Goal: Task Accomplishment & Management: Complete application form

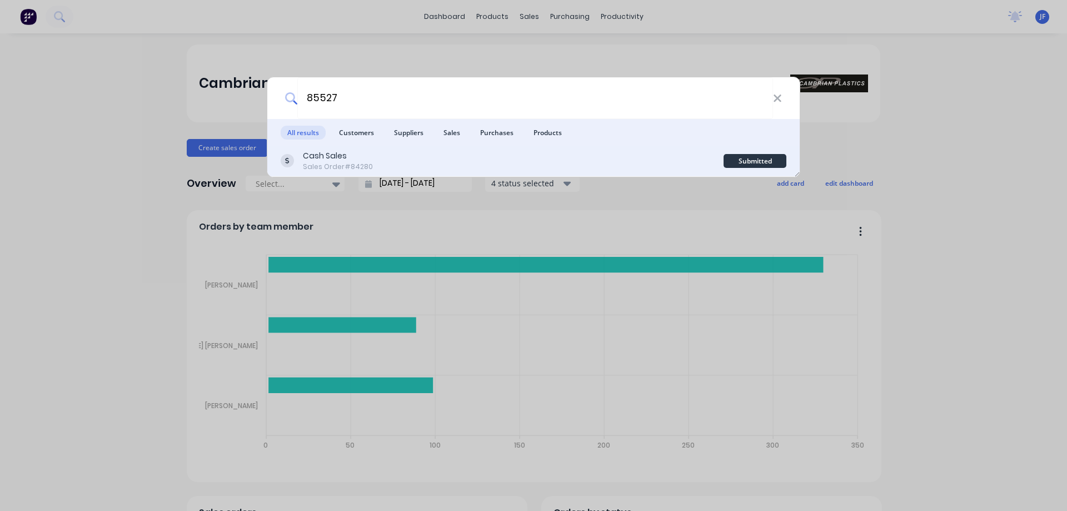
type input "85527"
click at [610, 160] on div "Cash Sales Sales Order #84280" at bounding box center [502, 161] width 443 height 22
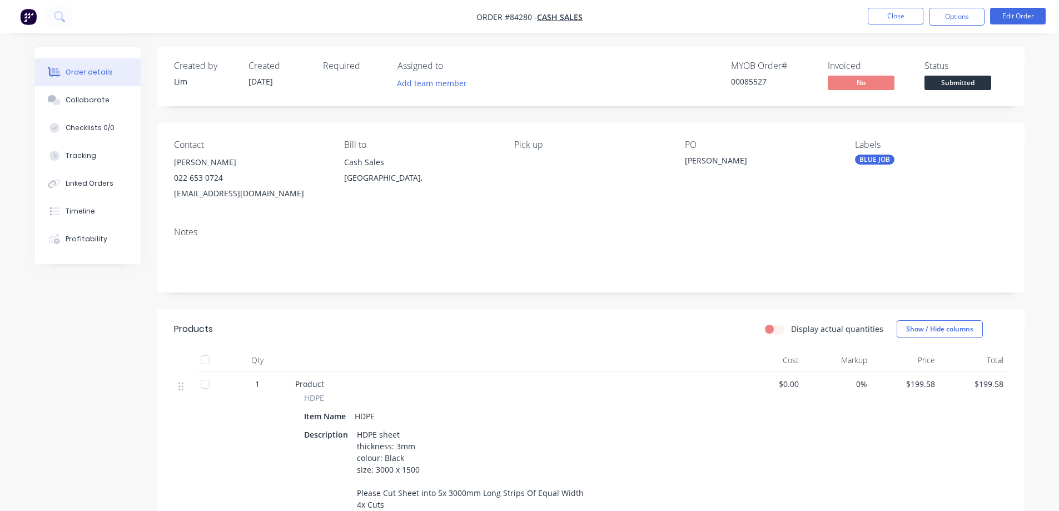
click at [758, 84] on div "00085527" at bounding box center [772, 82] width 83 height 12
copy div "00085527"
click at [758, 87] on div "00085527" at bounding box center [772, 82] width 83 height 12
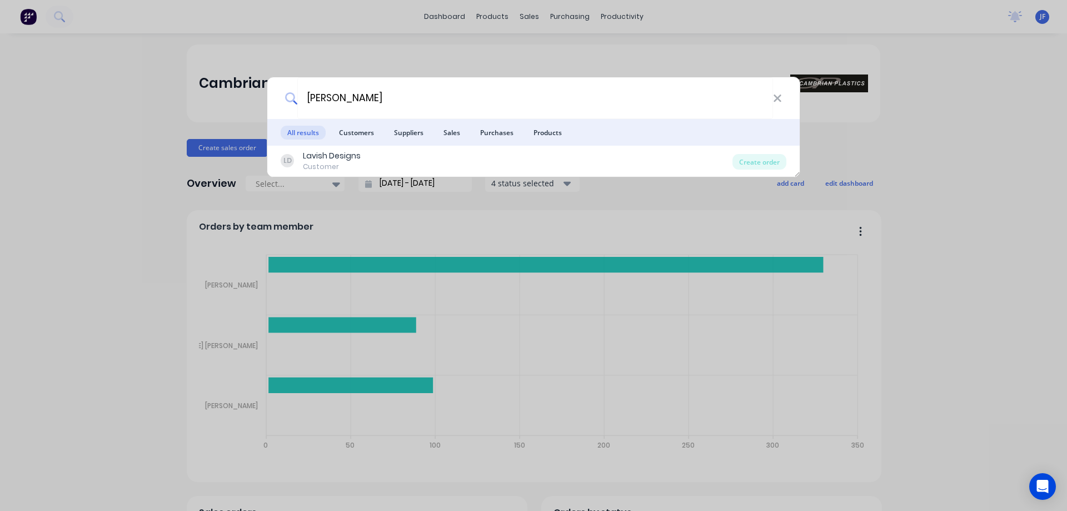
type input "[PERSON_NAME]"
click at [515, 23] on div "[PERSON_NAME] All results Customers Suppliers Sales Purchases Products LD Lavis…" at bounding box center [533, 255] width 1067 height 511
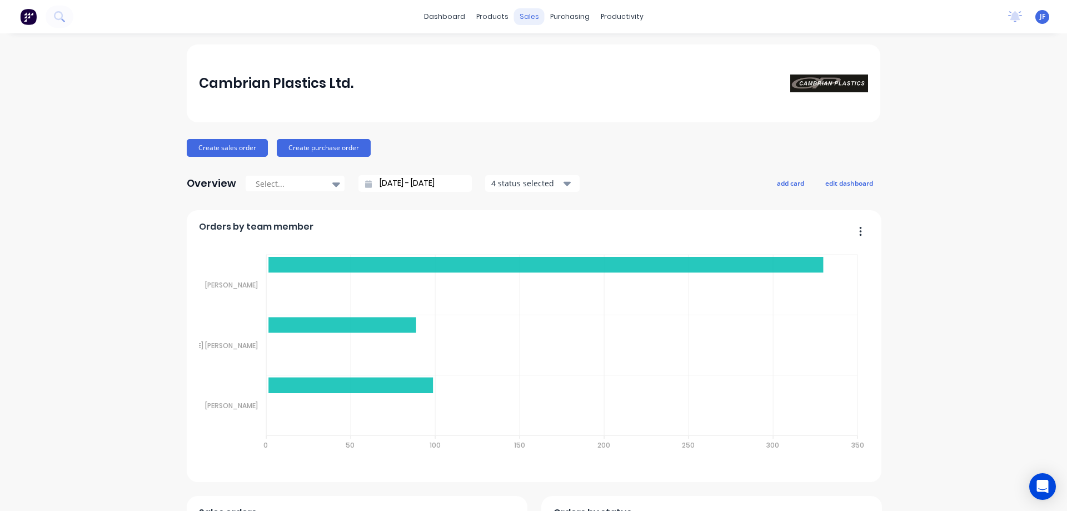
click at [524, 20] on div "sales" at bounding box center [529, 16] width 31 height 17
click at [536, 52] on div at bounding box center [532, 53] width 17 height 10
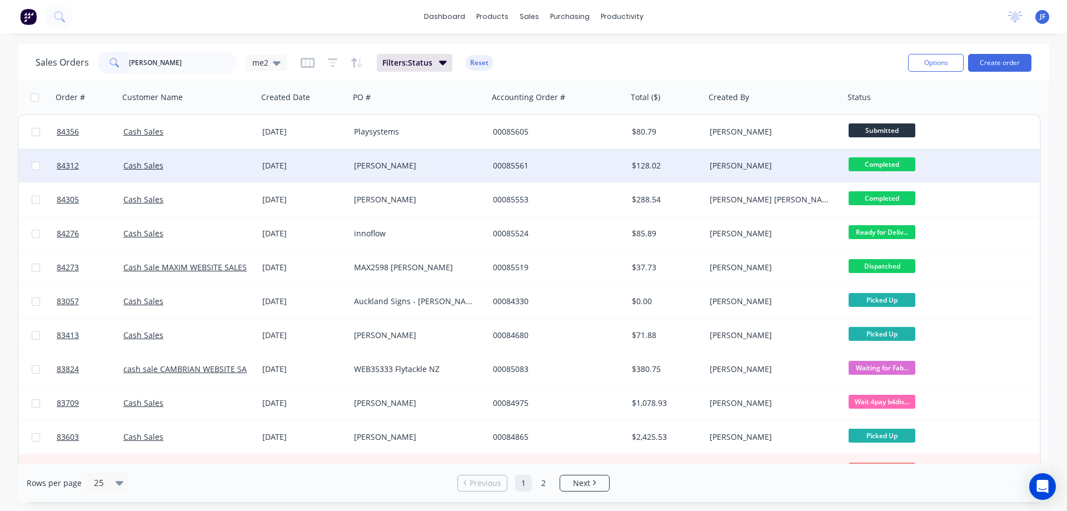
type input "andrew"
click at [817, 164] on div "[PERSON_NAME]" at bounding box center [771, 165] width 123 height 11
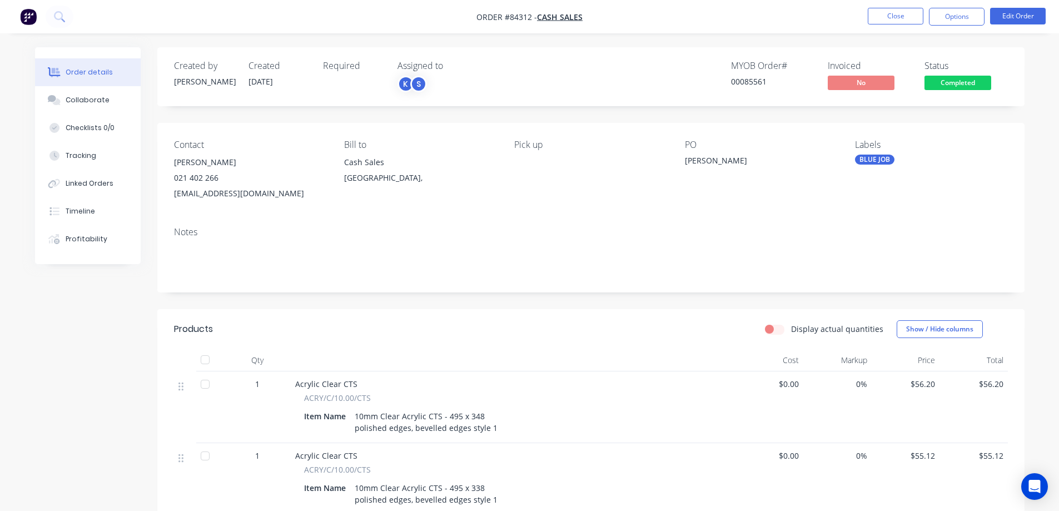
drag, startPoint x: 897, startPoint y: 9, endPoint x: 613, endPoint y: 53, distance: 287.4
click at [613, 53] on div "Order #84312 - Cash Sales Close Options Edit Order Order details Collaborate Ch…" at bounding box center [529, 356] width 1059 height 713
click at [967, 13] on button "Options" at bounding box center [957, 17] width 56 height 18
click at [753, 63] on div "MYOB Order #" at bounding box center [772, 66] width 83 height 11
click at [941, 84] on span "Completed" at bounding box center [957, 83] width 67 height 14
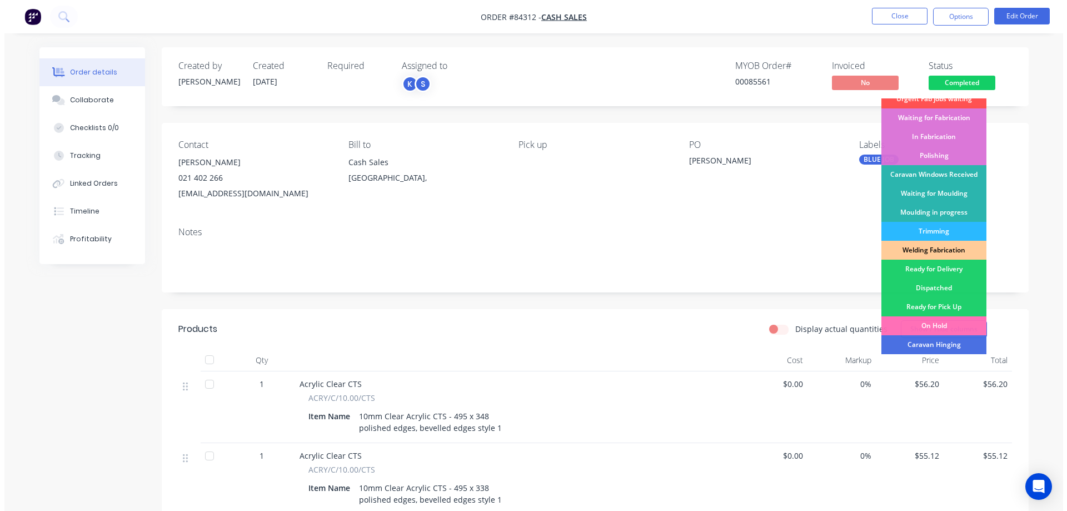
scroll to position [217, 0]
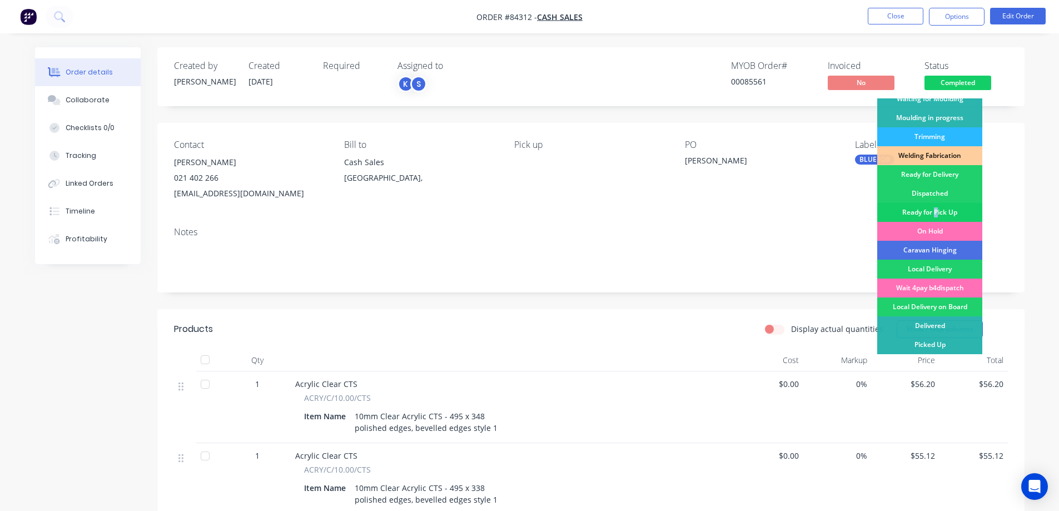
click at [937, 207] on div "Ready for Pick Up" at bounding box center [929, 212] width 105 height 19
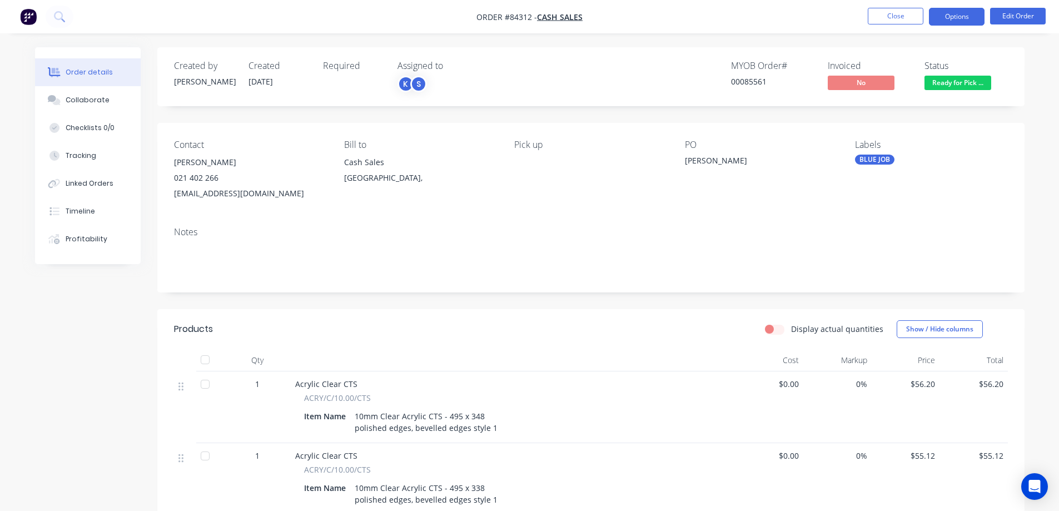
click at [959, 16] on button "Options" at bounding box center [957, 17] width 56 height 18
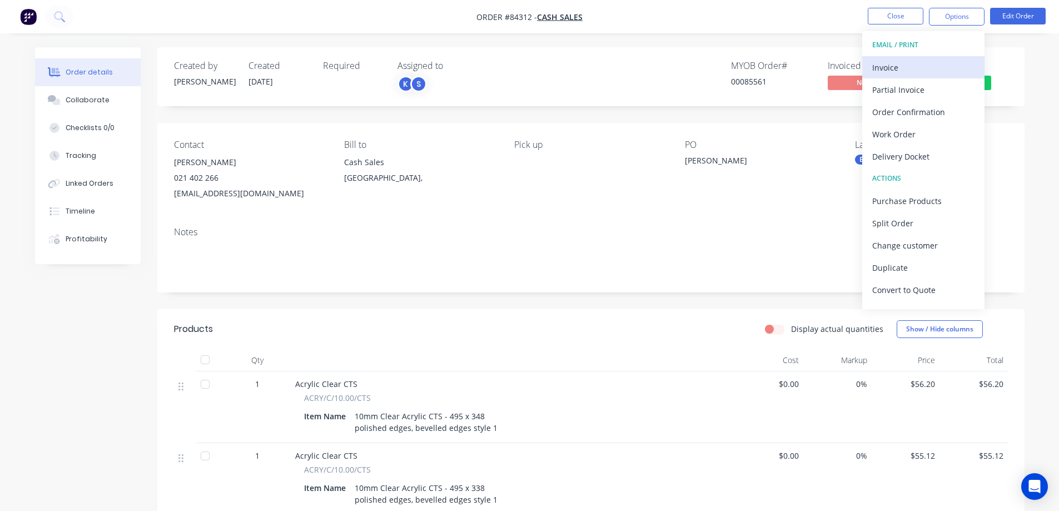
click at [923, 61] on div "Invoice" at bounding box center [923, 67] width 102 height 16
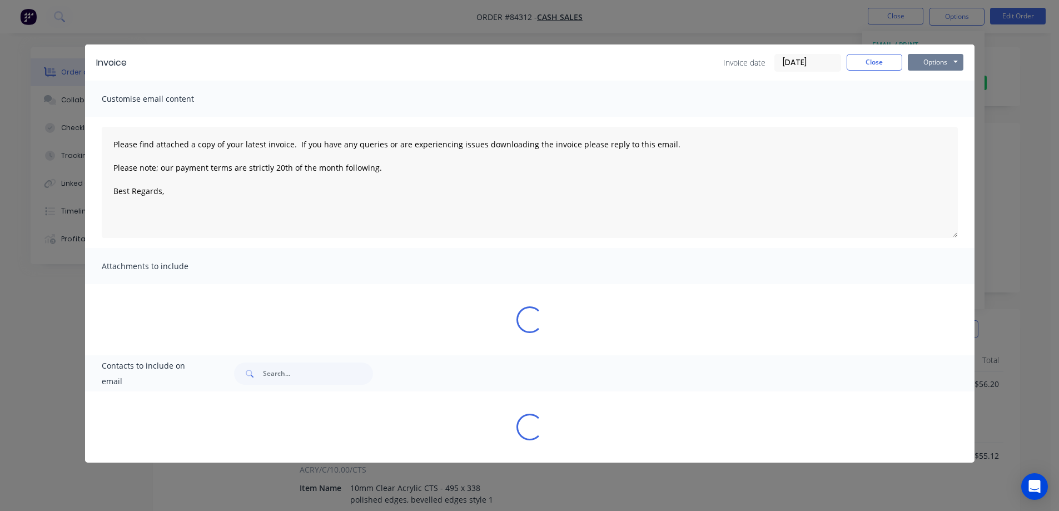
click at [942, 58] on button "Options" at bounding box center [936, 62] width 56 height 17
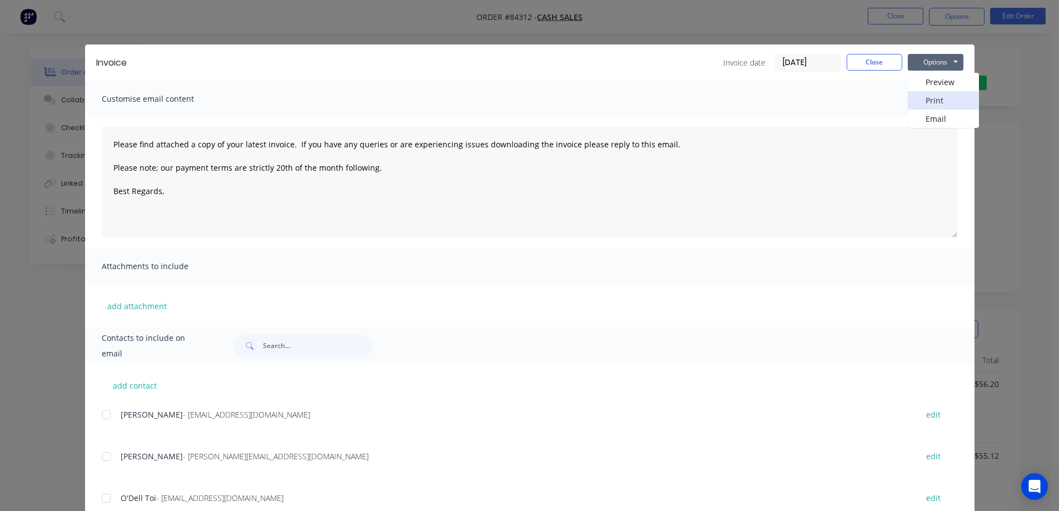
click at [943, 95] on button "Print" at bounding box center [943, 100] width 71 height 18
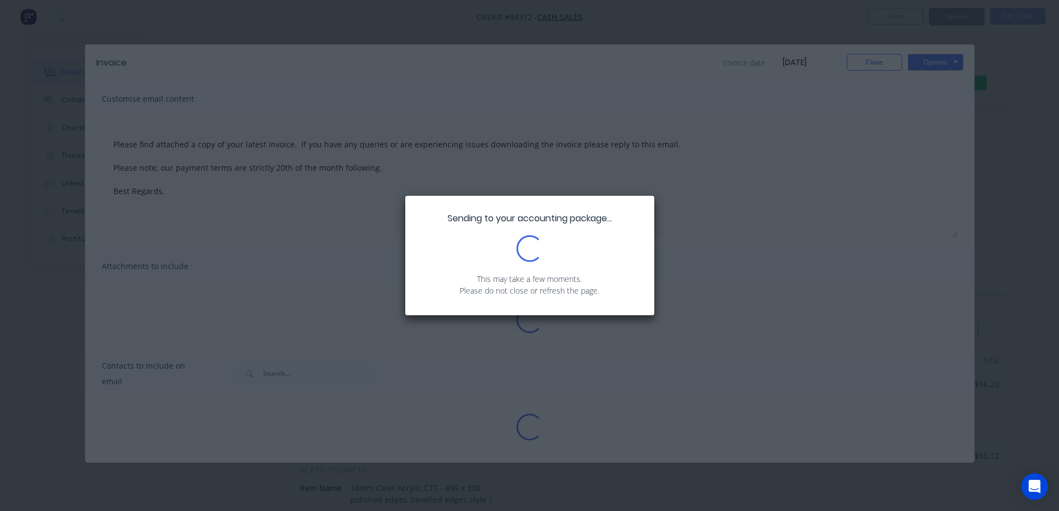
type textarea "Please find attached a copy of your latest invoice. If you have any queries or …"
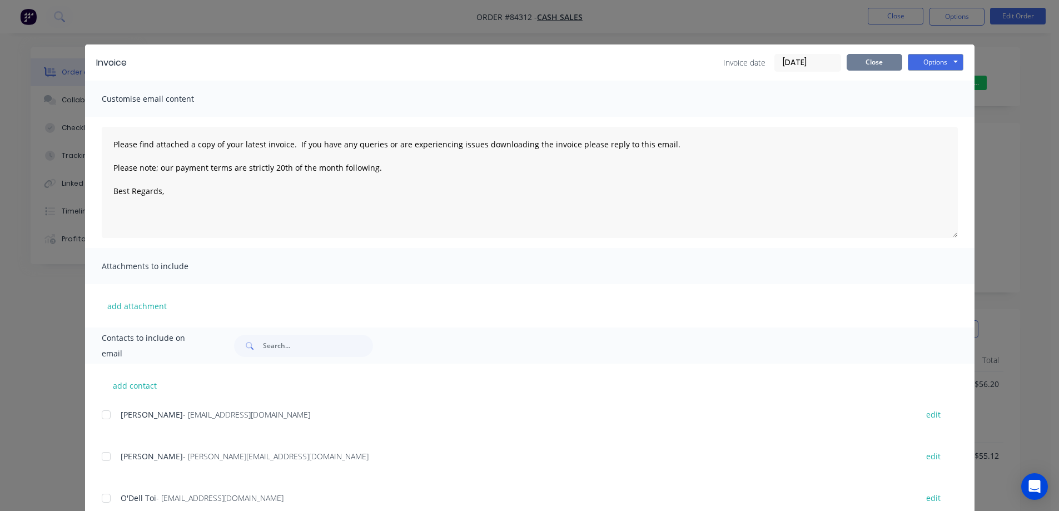
click at [877, 64] on button "Close" at bounding box center [875, 62] width 56 height 17
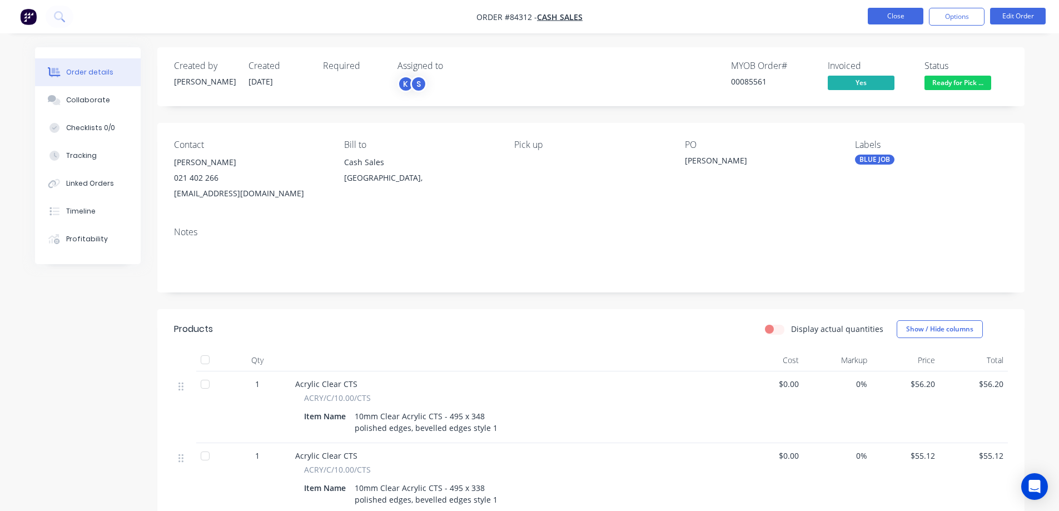
click at [886, 18] on button "Close" at bounding box center [896, 16] width 56 height 17
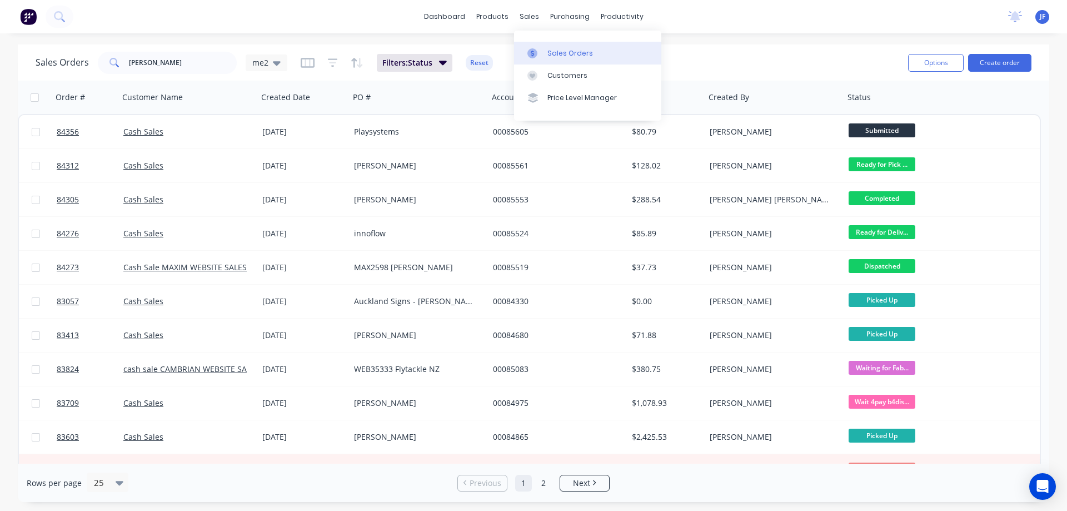
drag, startPoint x: 569, startPoint y: 48, endPoint x: 599, endPoint y: 46, distance: 30.7
click at [569, 48] on div "Sales Orders" at bounding box center [571, 53] width 46 height 10
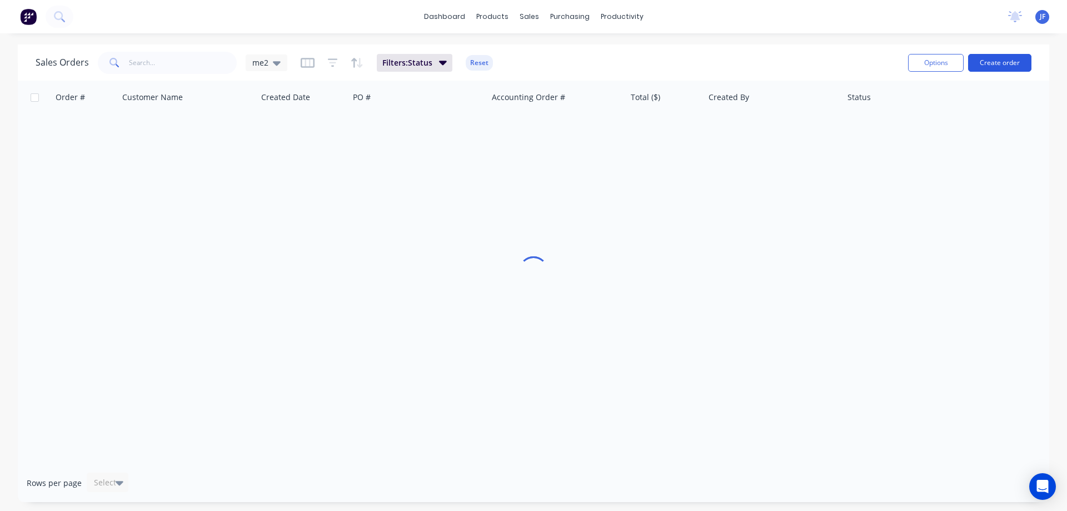
click at [1007, 61] on button "Create order" at bounding box center [999, 63] width 63 height 18
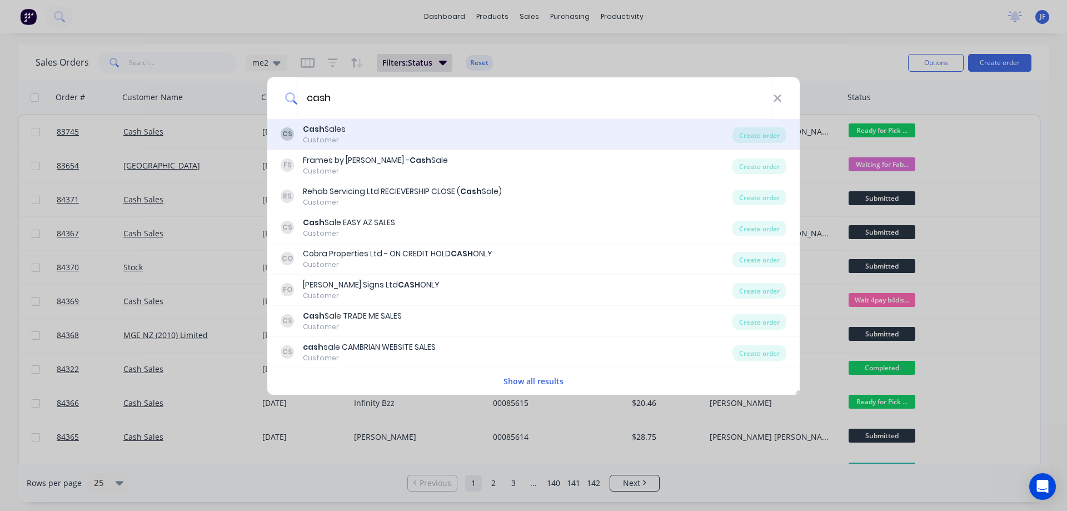
type input "cash"
click at [304, 132] on b "Cash" at bounding box center [314, 128] width 22 height 11
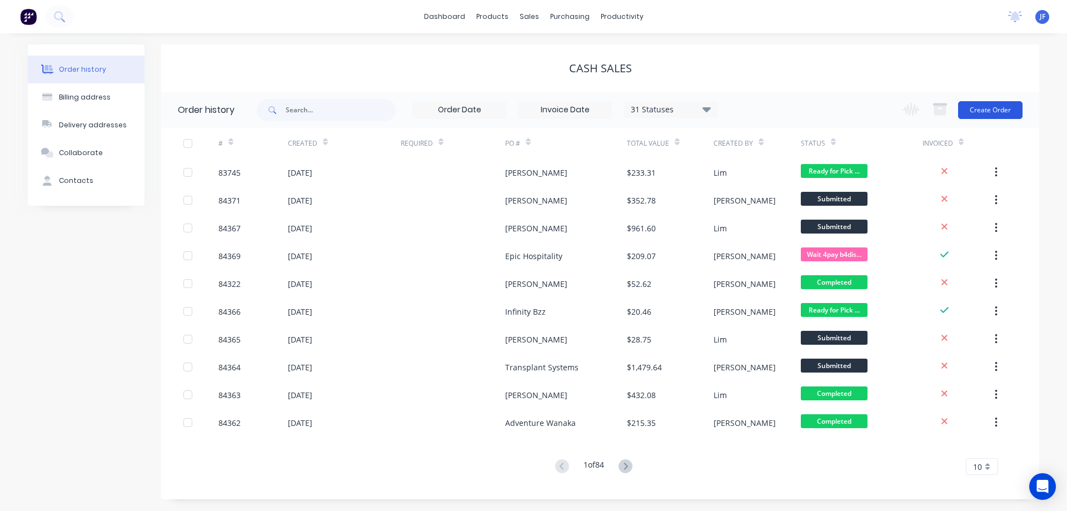
click at [1004, 102] on button "Create Order" at bounding box center [990, 110] width 64 height 18
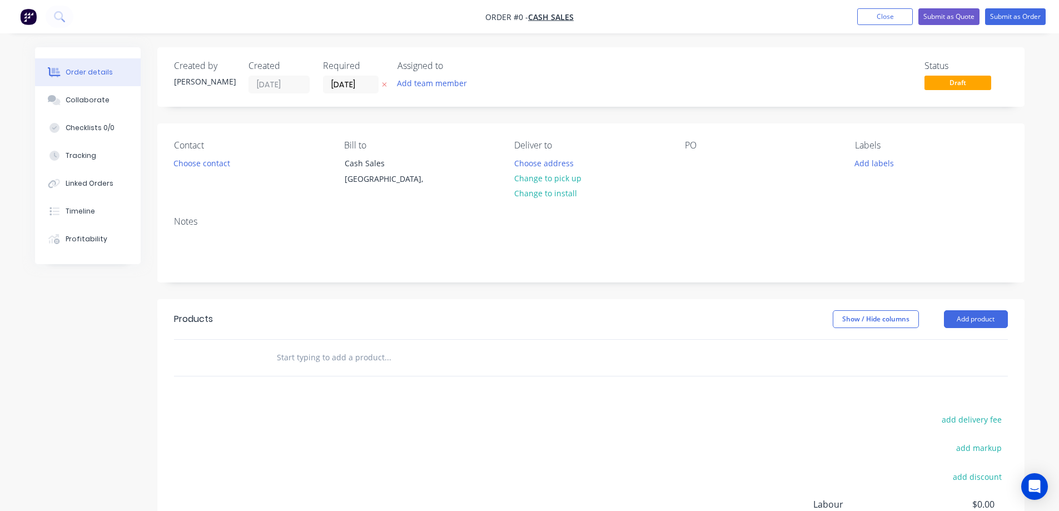
click at [381, 87] on button at bounding box center [385, 84] width 12 height 13
click at [202, 157] on button "Choose contact" at bounding box center [201, 162] width 68 height 15
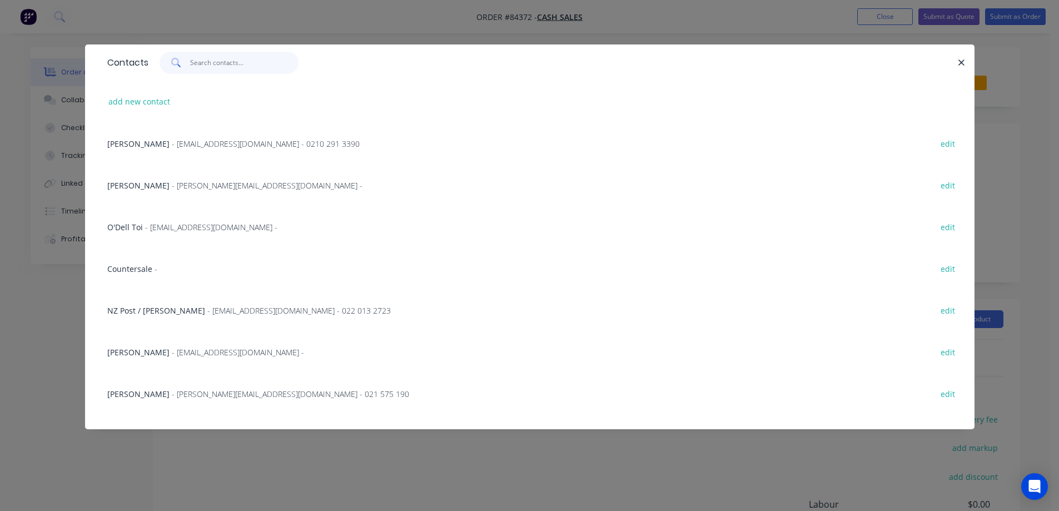
click at [206, 68] on input "text" at bounding box center [244, 63] width 108 height 22
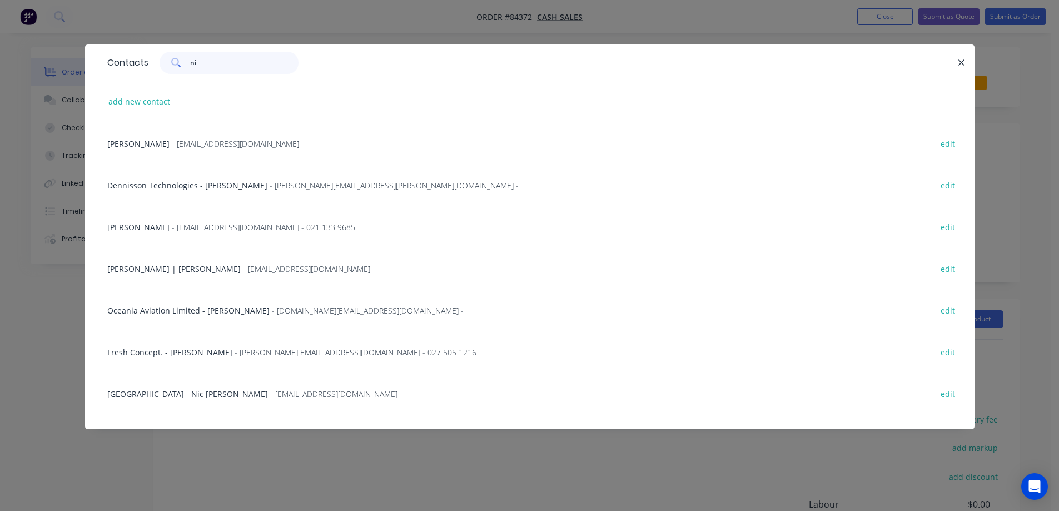
type input "n"
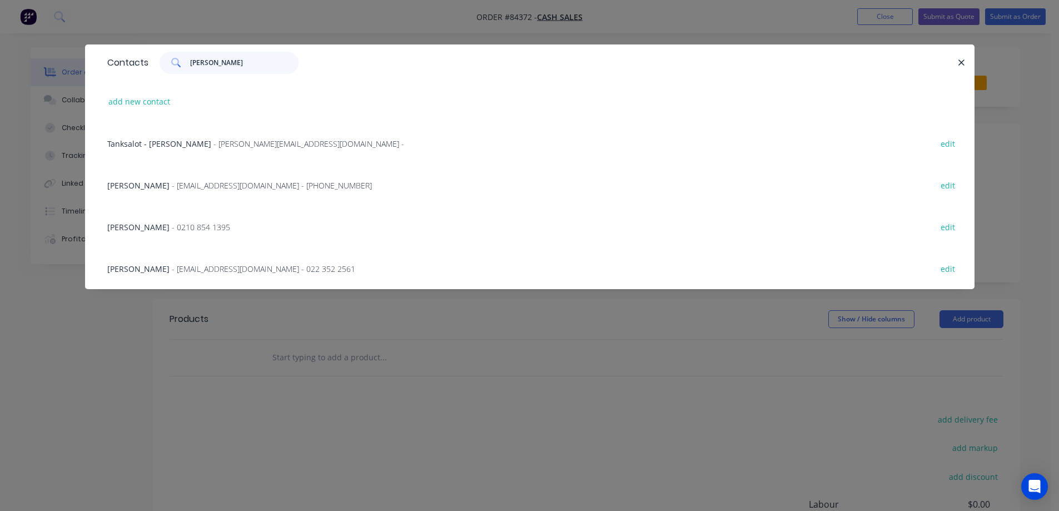
type input "josh"
click at [154, 96] on button "add new contact" at bounding box center [139, 101] width 73 height 15
select select "NZ"
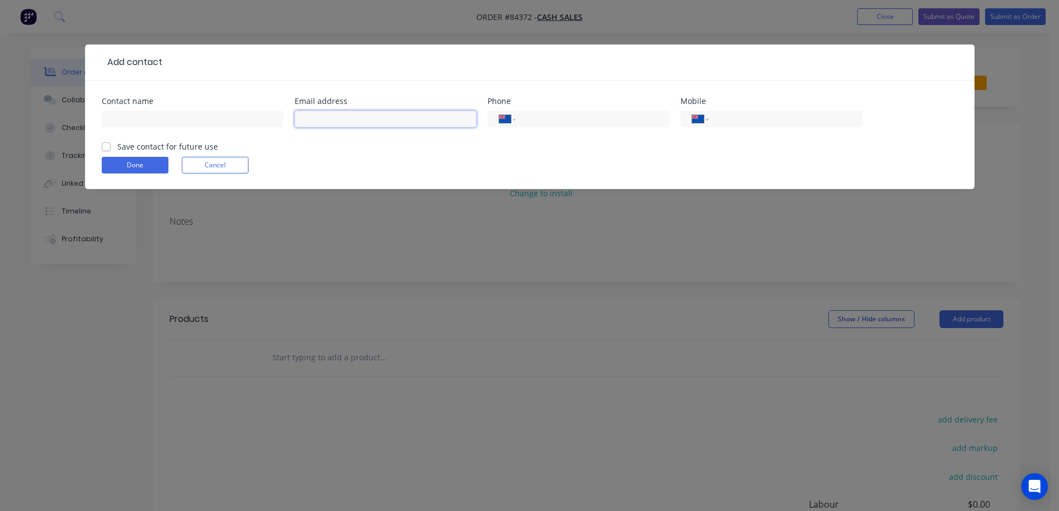
drag, startPoint x: 450, startPoint y: 112, endPoint x: 436, endPoint y: 112, distance: 14.5
click at [445, 112] on input "text" at bounding box center [386, 119] width 182 height 17
paste input "joshcarmine1410@gmail.com"
type input "joshcarmine1410@gmail.com"
click at [191, 123] on input "text" at bounding box center [193, 119] width 182 height 17
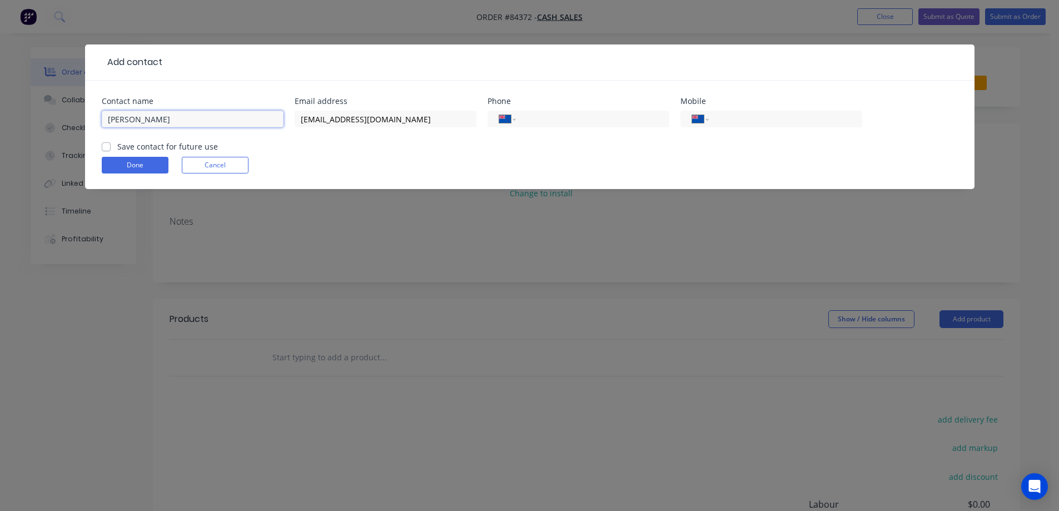
type input "Josh Carmine"
click at [188, 150] on label "Save contact for future use" at bounding box center [167, 147] width 101 height 12
click at [111, 150] on input "Save contact for future use" at bounding box center [106, 146] width 9 height 11
checkbox input "true"
click at [146, 160] on button "Done" at bounding box center [135, 165] width 67 height 17
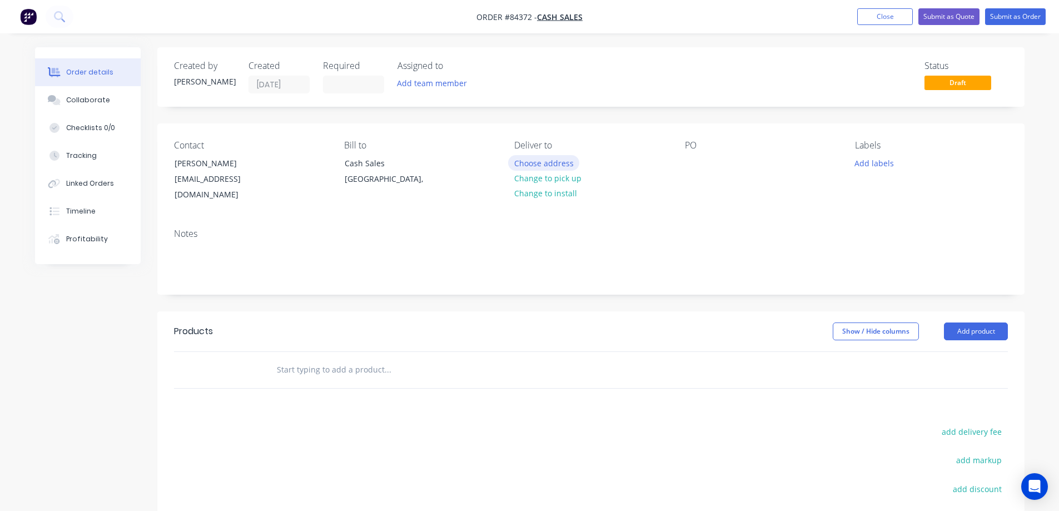
click at [558, 161] on button "Choose address" at bounding box center [543, 162] width 71 height 15
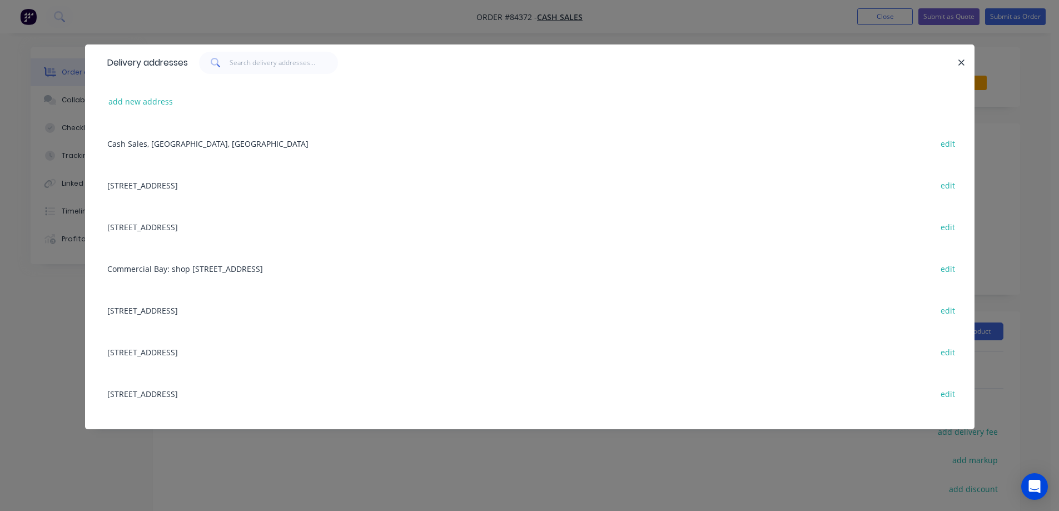
click at [140, 37] on div "Delivery addresses add new address Cash Sales, Auckland, New Zealand edit 858 P…" at bounding box center [529, 255] width 1059 height 511
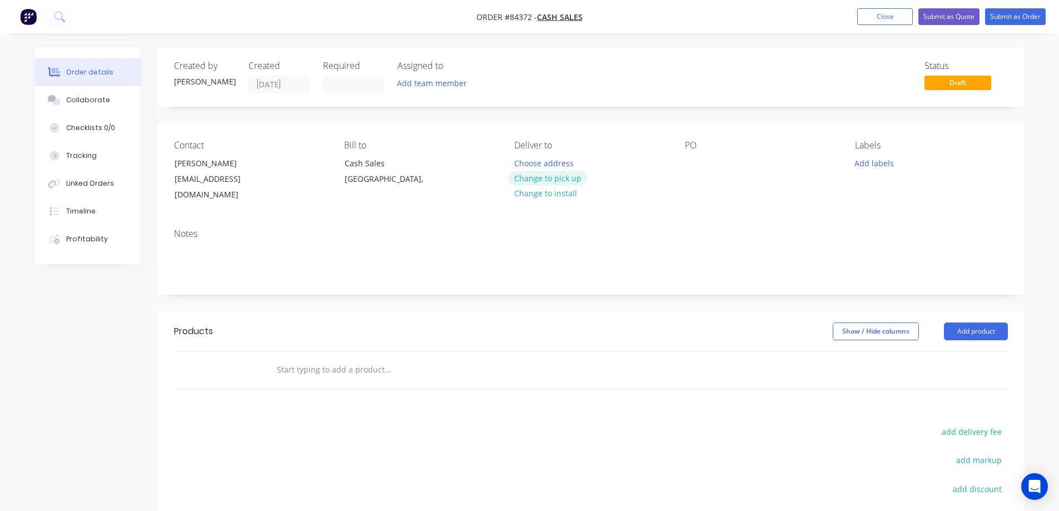
click at [568, 176] on button "Change to pick up" at bounding box center [547, 178] width 79 height 15
drag, startPoint x: 174, startPoint y: 158, endPoint x: 289, endPoint y: 152, distance: 114.7
click at [288, 152] on div "Contact Josh Carmine joshcarmine1410@gmail.com" at bounding box center [250, 171] width 152 height 63
copy div "Josh Carmine"
click at [690, 162] on div at bounding box center [694, 163] width 18 height 16
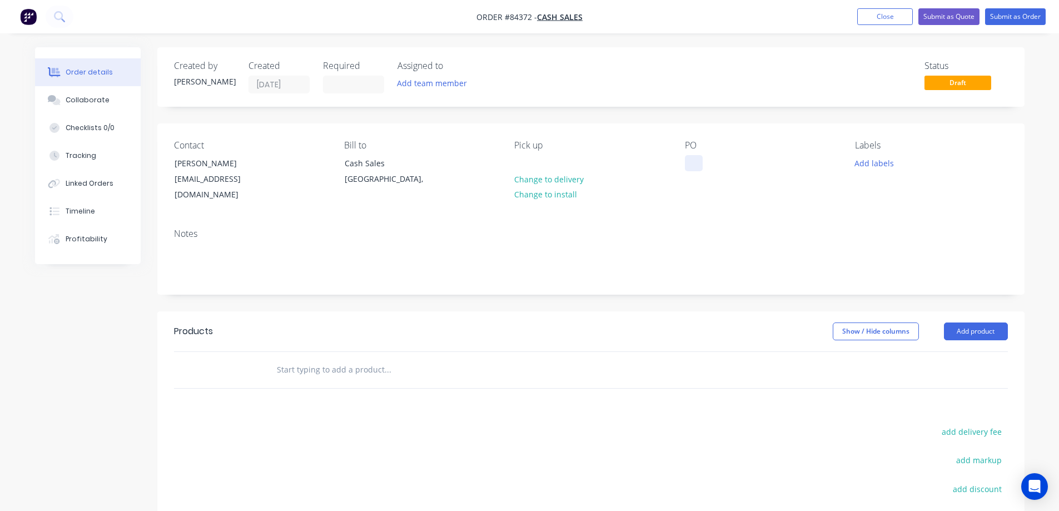
paste div
click at [878, 163] on button "Add labels" at bounding box center [874, 162] width 51 height 15
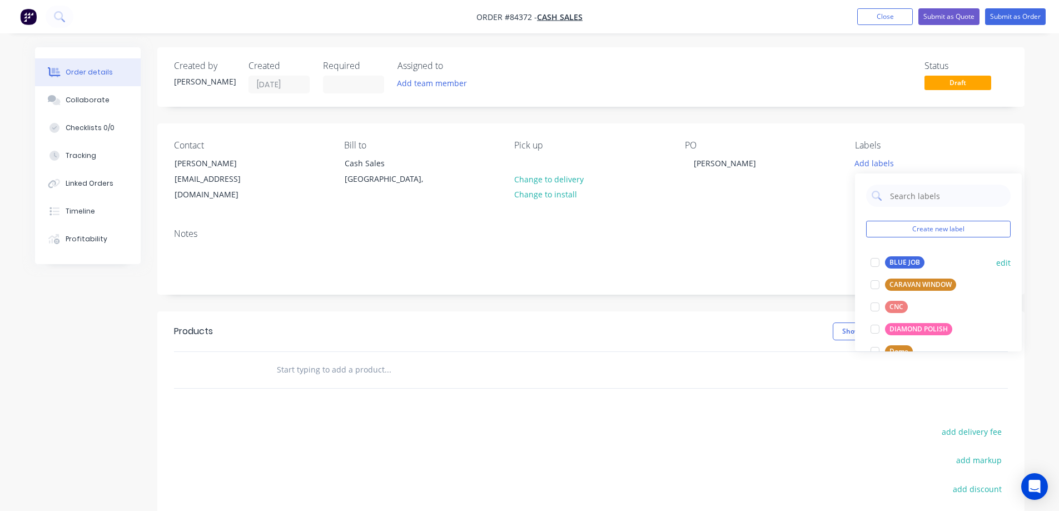
click at [886, 263] on div at bounding box center [875, 262] width 22 height 22
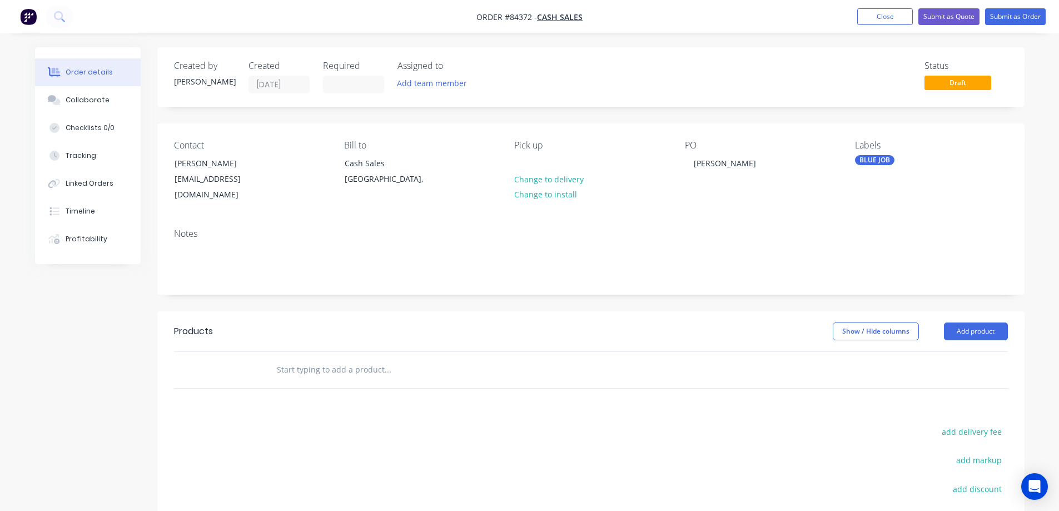
click at [788, 220] on div "Notes" at bounding box center [590, 257] width 867 height 74
click at [419, 365] on input "text" at bounding box center [387, 370] width 222 height 22
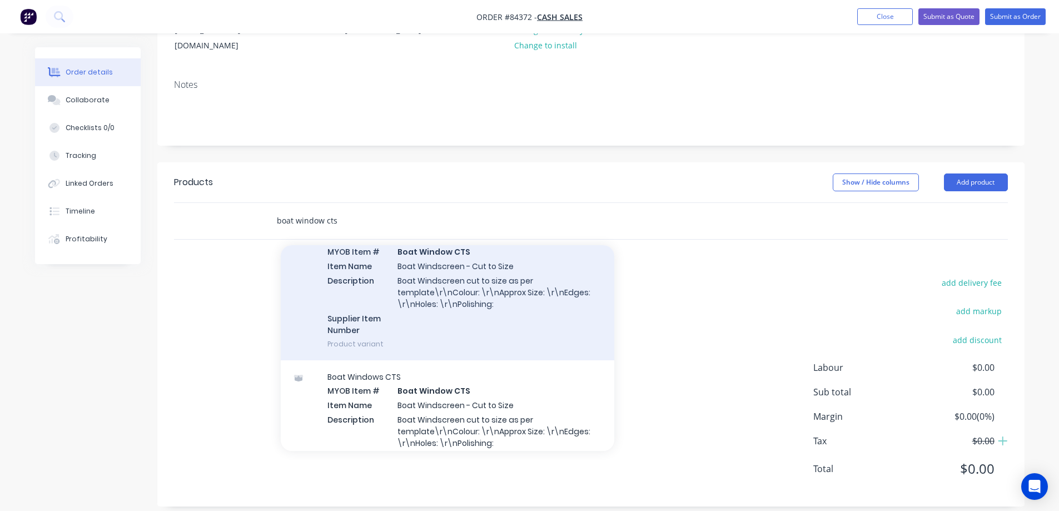
scroll to position [222, 0]
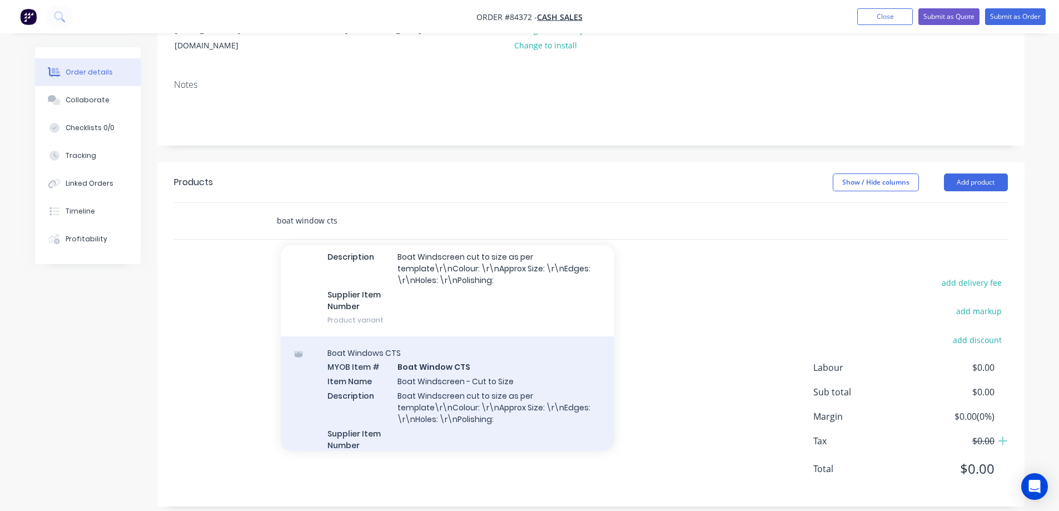
type input "boat window cts"
click at [446, 373] on div "Boat Windows CTS MYOB Item # Boat Window CTS Item Name Boat Windscreen - Cut to…" at bounding box center [448, 405] width 334 height 139
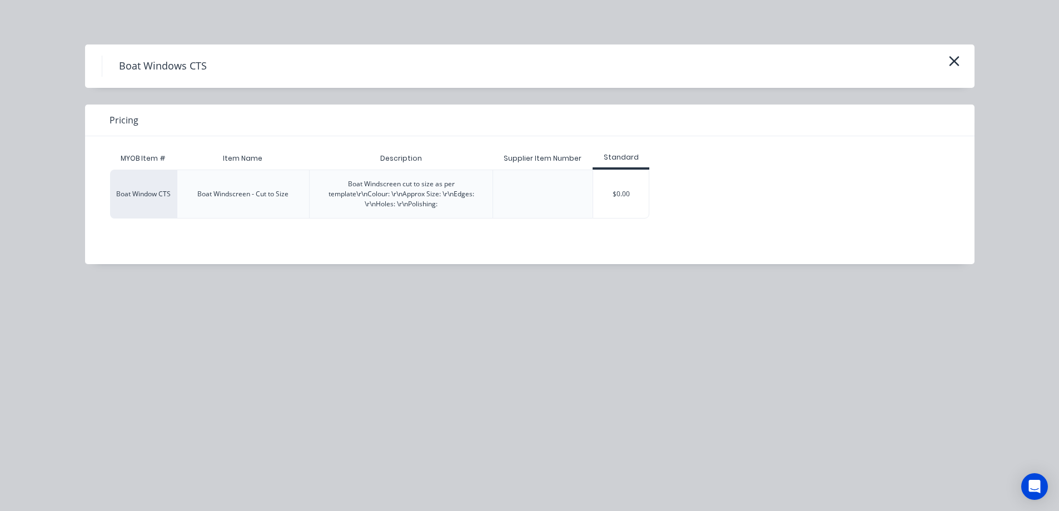
click at [626, 201] on div "$0.00" at bounding box center [621, 194] width 56 height 48
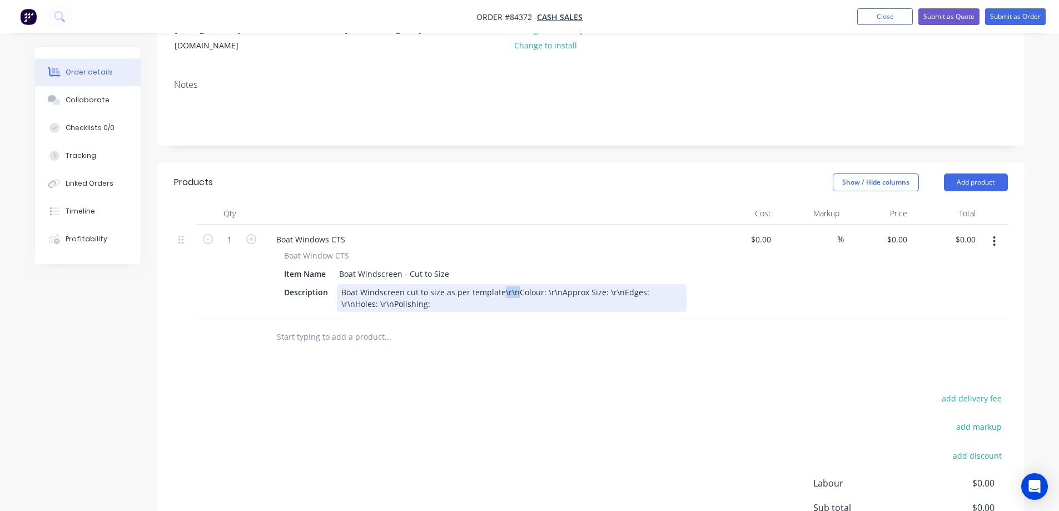
drag, startPoint x: 513, startPoint y: 283, endPoint x: 498, endPoint y: 285, distance: 15.2
click at [498, 285] on div "Boat Windscreen cut to size as per template\r\nColour: \r\nApprox Size: \r\nEdg…" at bounding box center [512, 298] width 350 height 28
drag, startPoint x: 384, startPoint y: 293, endPoint x: 369, endPoint y: 293, distance: 15.6
click at [369, 293] on div "Boat Windscreen cut to size as per template Colour: \r\nApprox Size: \r\nEdges:…" at bounding box center [452, 298] width 230 height 28
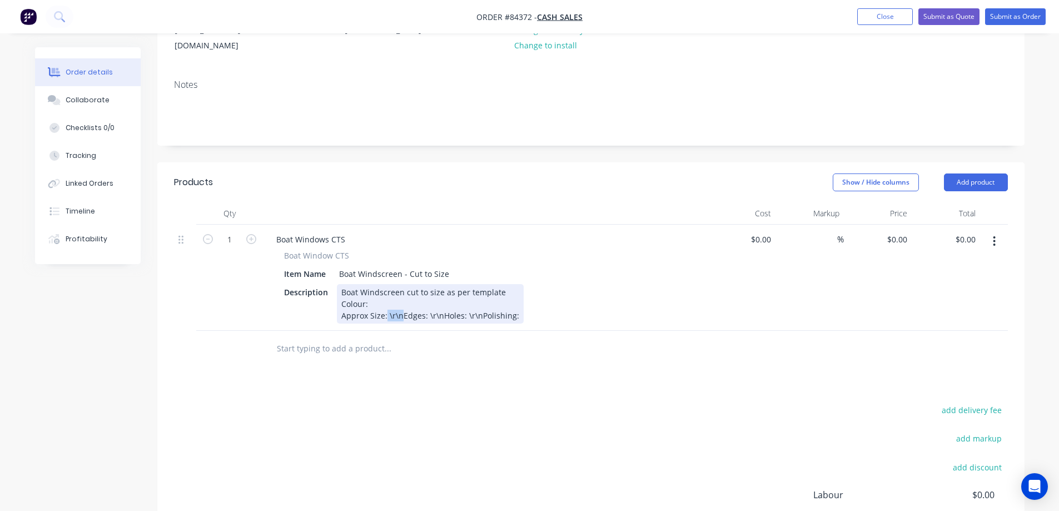
drag, startPoint x: 400, startPoint y: 304, endPoint x: 385, endPoint y: 304, distance: 15.0
click at [385, 304] on div "Boat Windscreen cut to size as per template Colour: Approx Size: \r\nEdges: \r\…" at bounding box center [430, 303] width 187 height 39
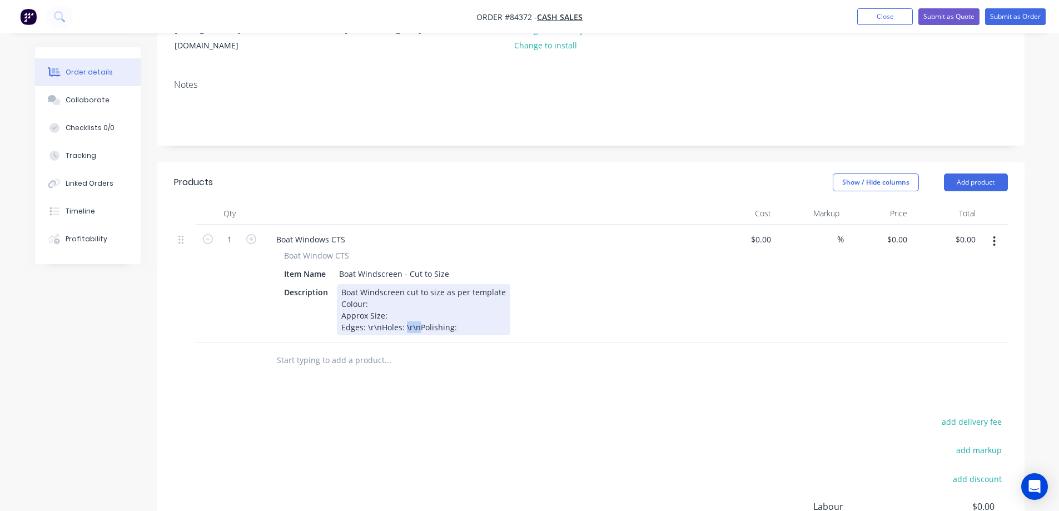
drag, startPoint x: 419, startPoint y: 316, endPoint x: 404, endPoint y: 316, distance: 14.5
click at [404, 316] on div "Boat Windscreen cut to size as per template Colour: Approx Size: Edges: \r\nHol…" at bounding box center [423, 309] width 173 height 51
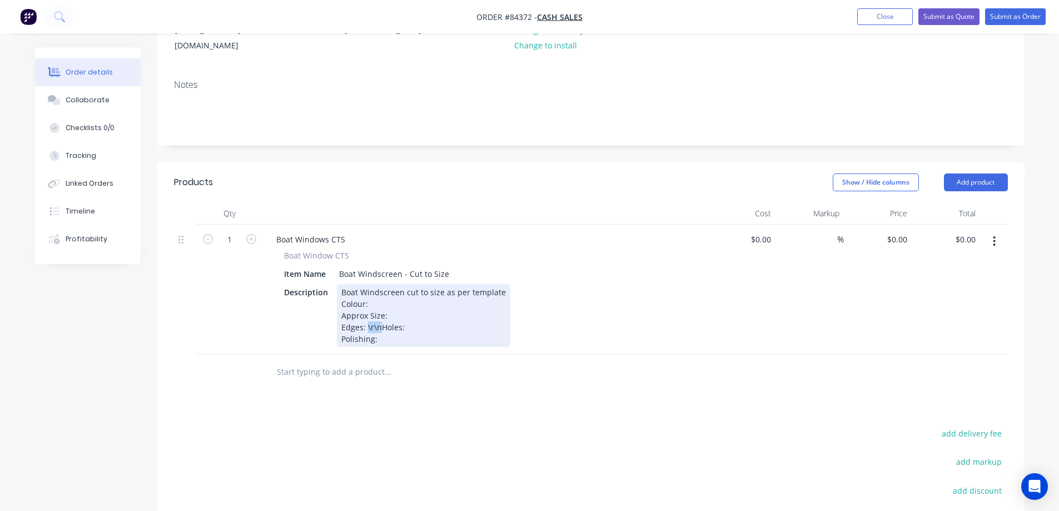
drag, startPoint x: 380, startPoint y: 315, endPoint x: 366, endPoint y: 315, distance: 13.4
click at [366, 315] on div "Boat Windscreen cut to size as per template Colour: Approx Size: Edges: \r\nHol…" at bounding box center [423, 315] width 173 height 63
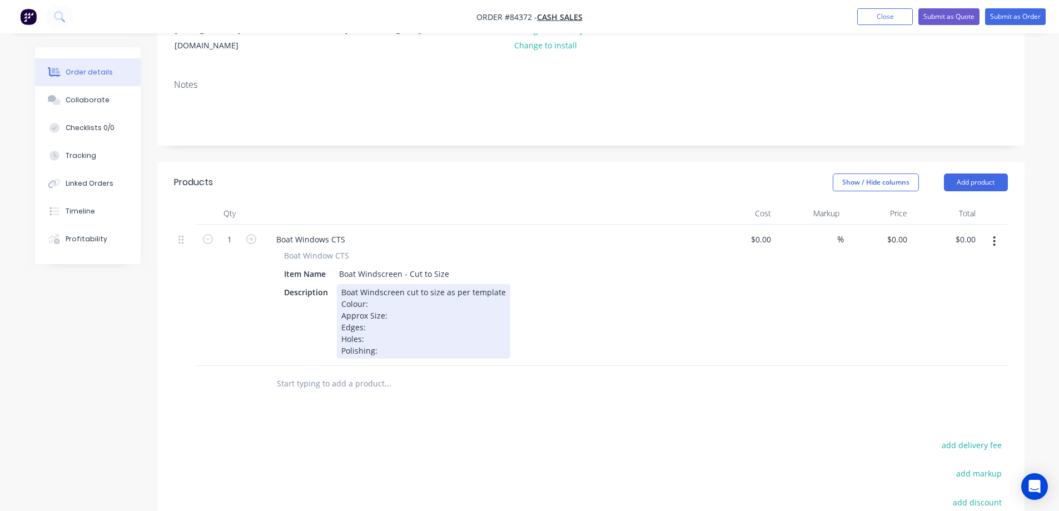
click at [396, 324] on div "Boat Windscreen cut to size as per template Colour: Approx Size: Edges: Holes: …" at bounding box center [423, 321] width 173 height 74
click at [396, 341] on div "Boat Windscreen cut to size as per template Colour: Approx Size: Edges: Holes: …" at bounding box center [423, 321] width 173 height 74
click at [384, 318] on div "Boat Windscreen cut to size as per template Colour: Approx Size: Edges: Holes: …" at bounding box center [423, 321] width 173 height 74
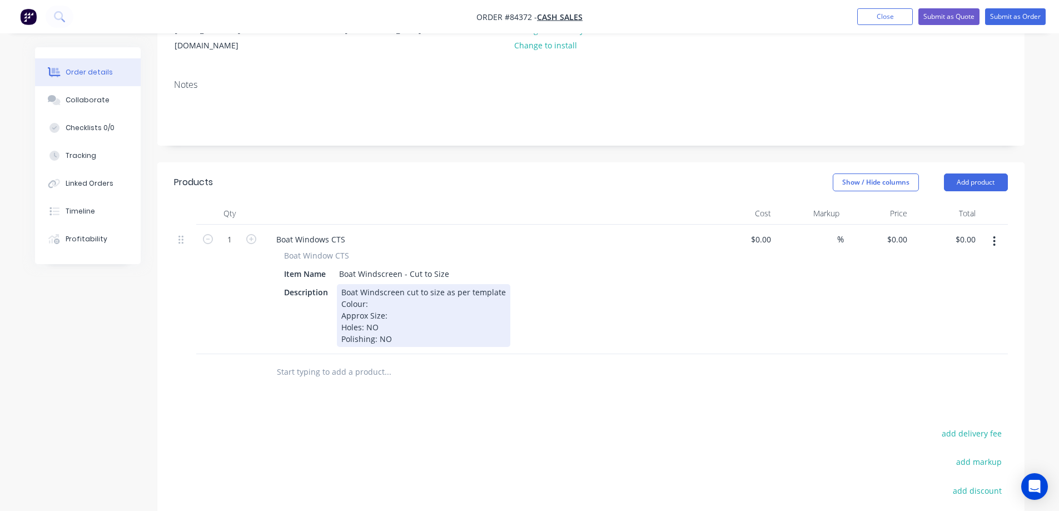
click at [501, 284] on div "Boat Windscreen cut to size as per template Colour: Approx Size: Holes: NO Poli…" at bounding box center [423, 315] width 173 height 63
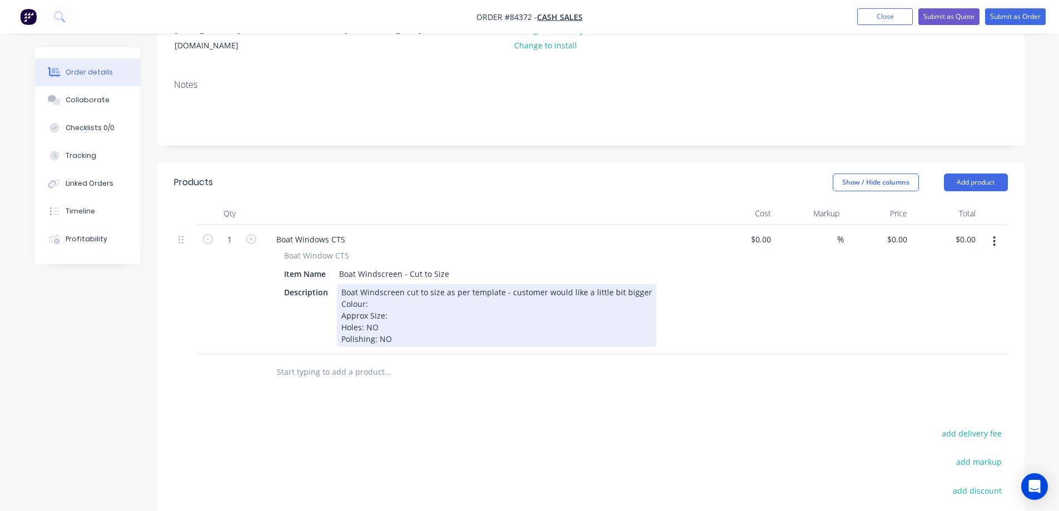
click at [499, 291] on div "Boat Windscreen cut to size as per template - customer would like a little bit …" at bounding box center [497, 315] width 320 height 63
click at [466, 301] on div "Boat Windscreen cut to size as per template - customer would like a little bit …" at bounding box center [497, 315] width 320 height 63
click at [533, 304] on div "Boat Windscreen cut to size as per template - customer would like a little bit …" at bounding box center [497, 315] width 320 height 63
drag, startPoint x: 478, startPoint y: 306, endPoint x: 428, endPoint y: 305, distance: 49.5
click at [428, 305] on div "Boat Windscreen cut to size as per template - customer would like a little bit …" at bounding box center [497, 315] width 320 height 63
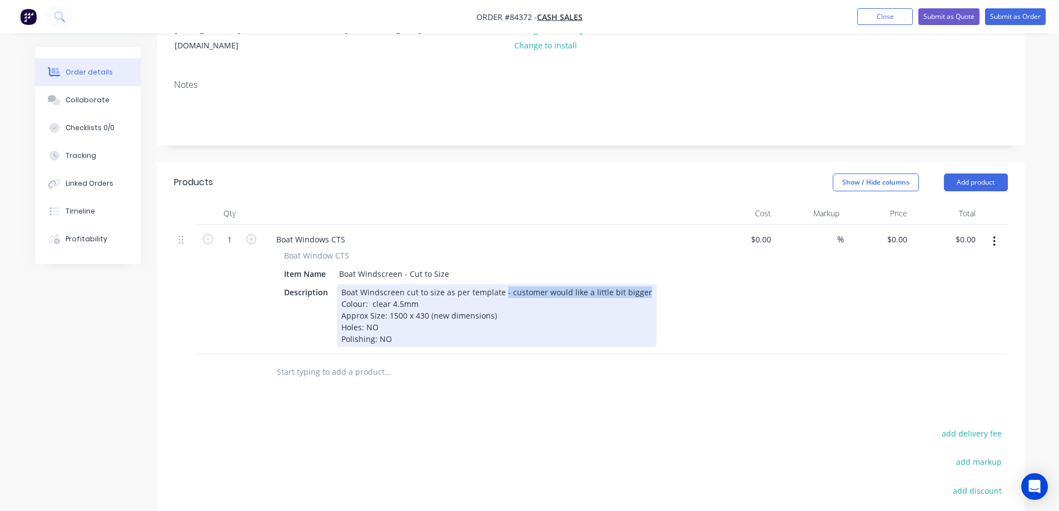
drag, startPoint x: 500, startPoint y: 282, endPoint x: 672, endPoint y: 273, distance: 172.0
click at [672, 284] on div "Description Boat Windscreen cut to size as per template - customer would like a…" at bounding box center [483, 315] width 407 height 63
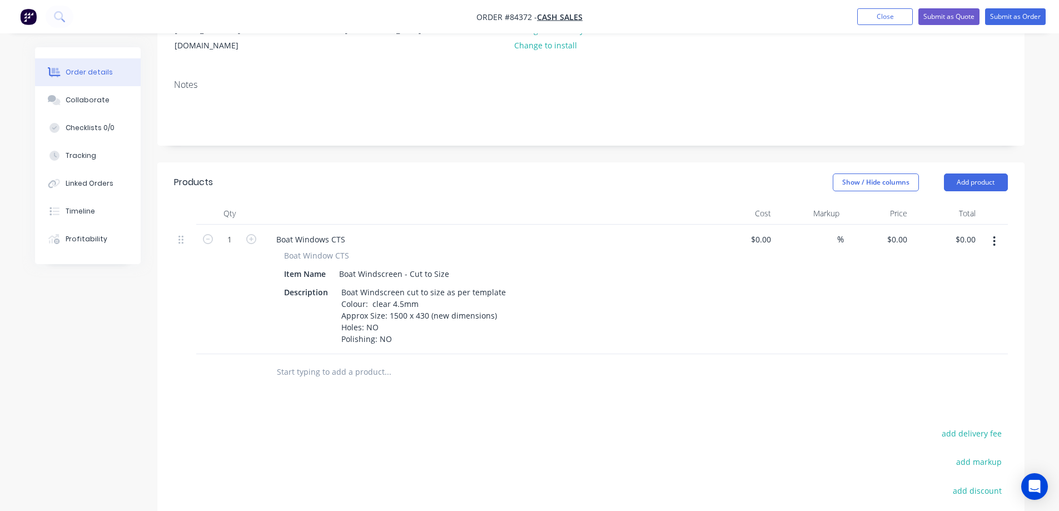
click at [660, 284] on div "Description Boat Windscreen cut to size as per template Colour: clear 4.5mm App…" at bounding box center [483, 315] width 407 height 63
click at [898, 231] on div "0 $0.00" at bounding box center [897, 239] width 30 height 16
type input "$92.34"
drag, startPoint x: 889, startPoint y: 323, endPoint x: 979, endPoint y: 142, distance: 202.6
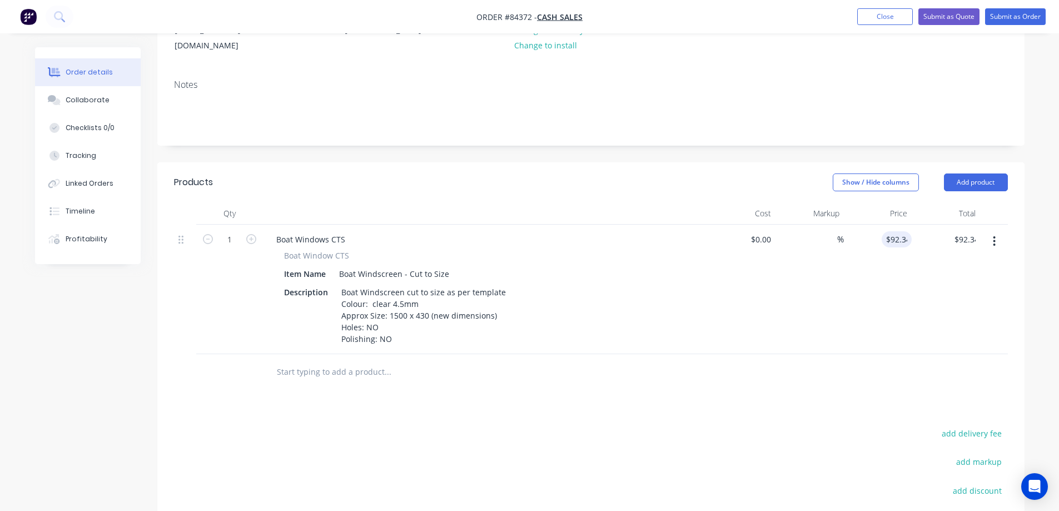
click at [889, 321] on div "$92.34 92.34" at bounding box center [878, 290] width 68 height 130
click at [1032, 15] on button "Submit as Order" at bounding box center [1015, 16] width 61 height 17
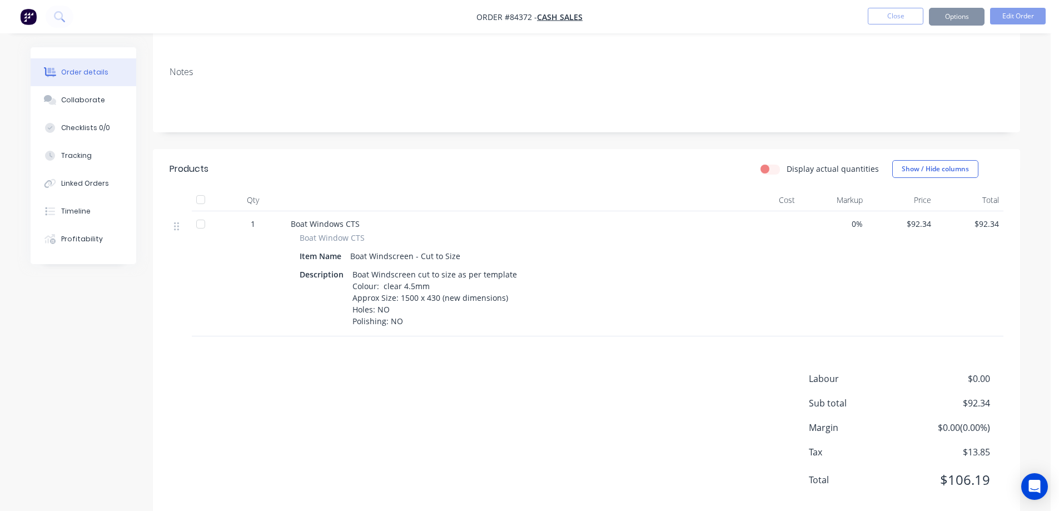
scroll to position [0, 0]
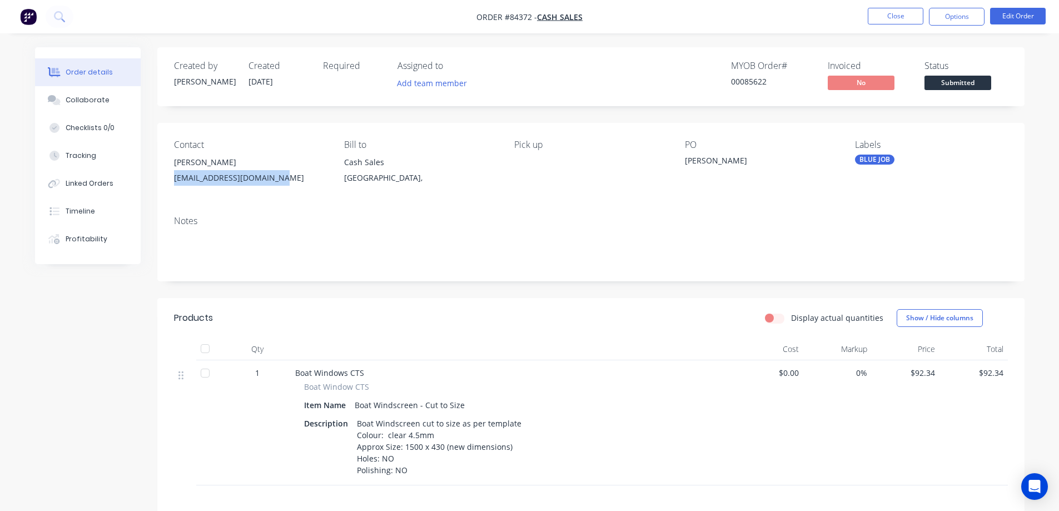
drag, startPoint x: 170, startPoint y: 172, endPoint x: 302, endPoint y: 172, distance: 132.3
click at [302, 172] on div "Contact Josh Carmine joshcarmine1410@gmail.com Bill to Cash Sales Auckland, Pic…" at bounding box center [590, 165] width 867 height 84
copy div "joshcarmine1410@gmail.com"
click at [977, 5] on nav "Order #84372 - Cash Sales Close Options Edit Order" at bounding box center [529, 16] width 1059 height 33
click at [962, 12] on button "Options" at bounding box center [957, 17] width 56 height 18
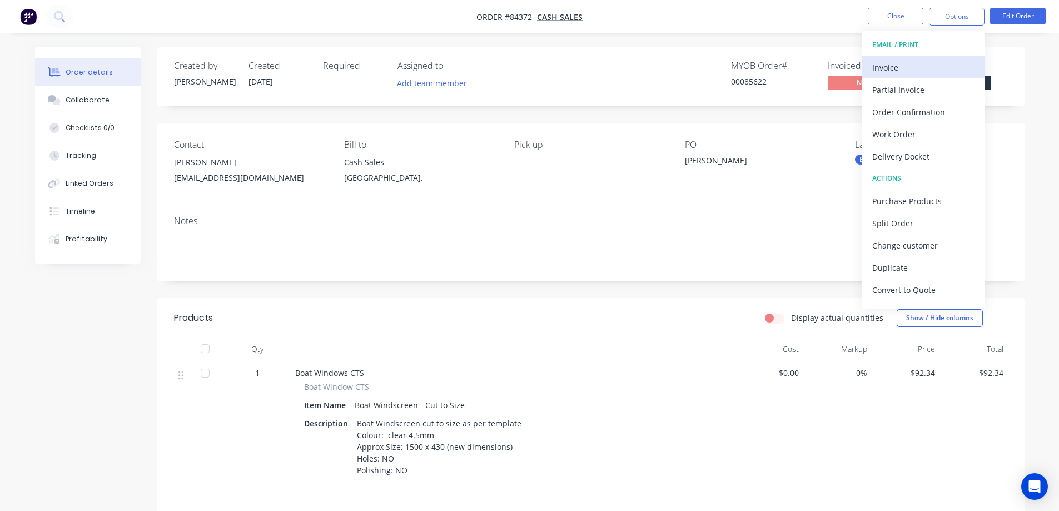
click at [929, 58] on button "Invoice" at bounding box center [923, 67] width 122 height 22
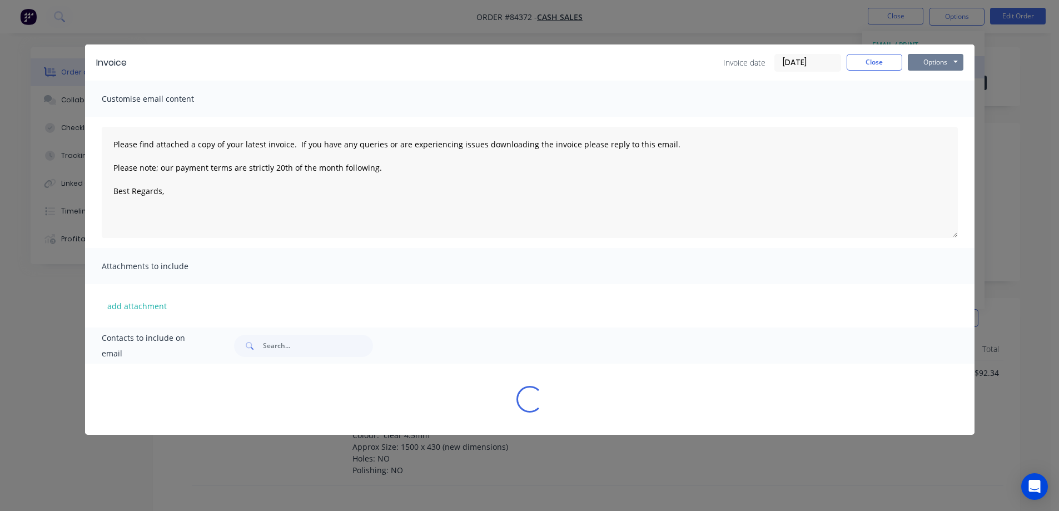
click at [942, 57] on button "Options" at bounding box center [936, 62] width 56 height 17
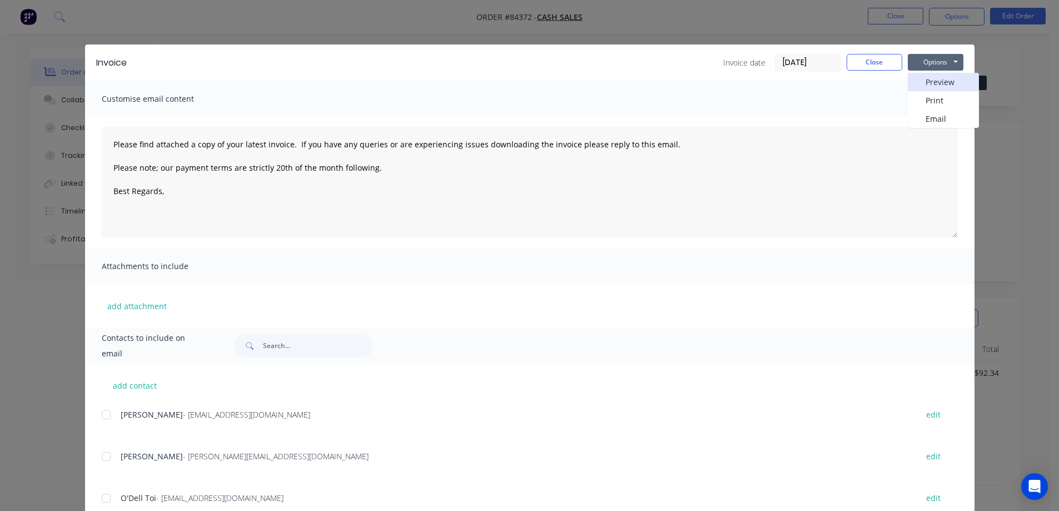
click at [939, 78] on button "Preview" at bounding box center [943, 82] width 71 height 18
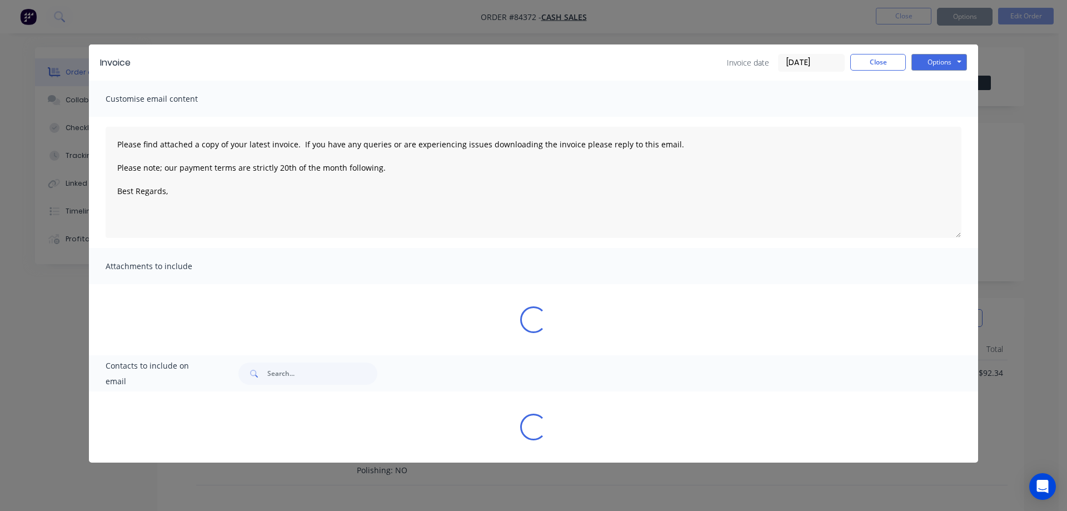
type textarea "Please find attached a copy of your latest invoice. If you have any queries or …"
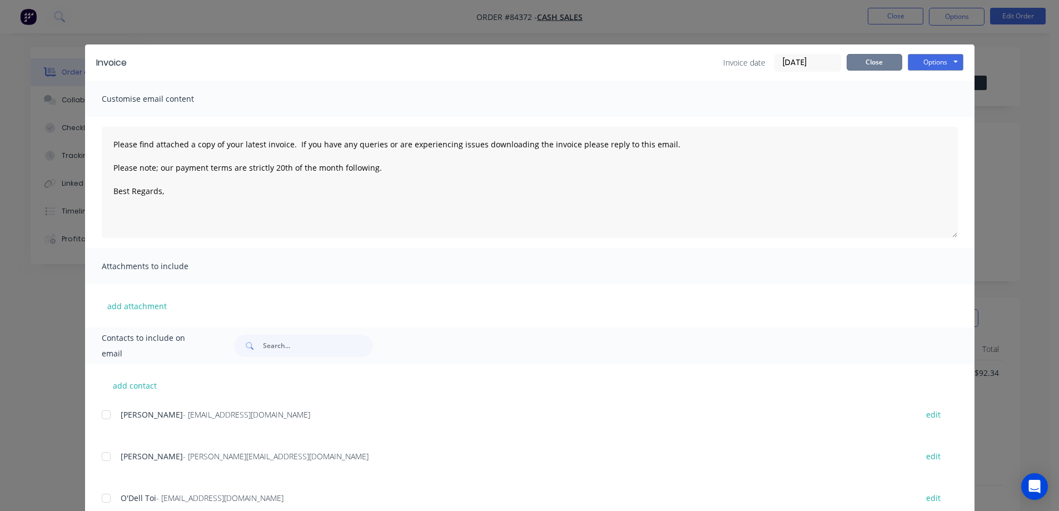
click at [878, 55] on button "Close" at bounding box center [875, 62] width 56 height 17
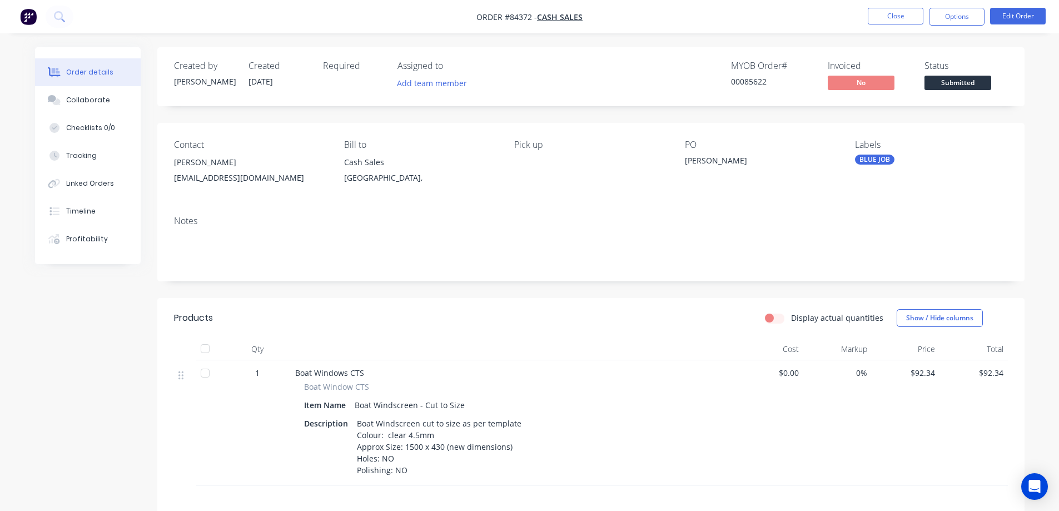
drag, startPoint x: 957, startPoint y: 13, endPoint x: 947, endPoint y: 30, distance: 19.7
click at [957, 13] on button "Options" at bounding box center [957, 17] width 56 height 18
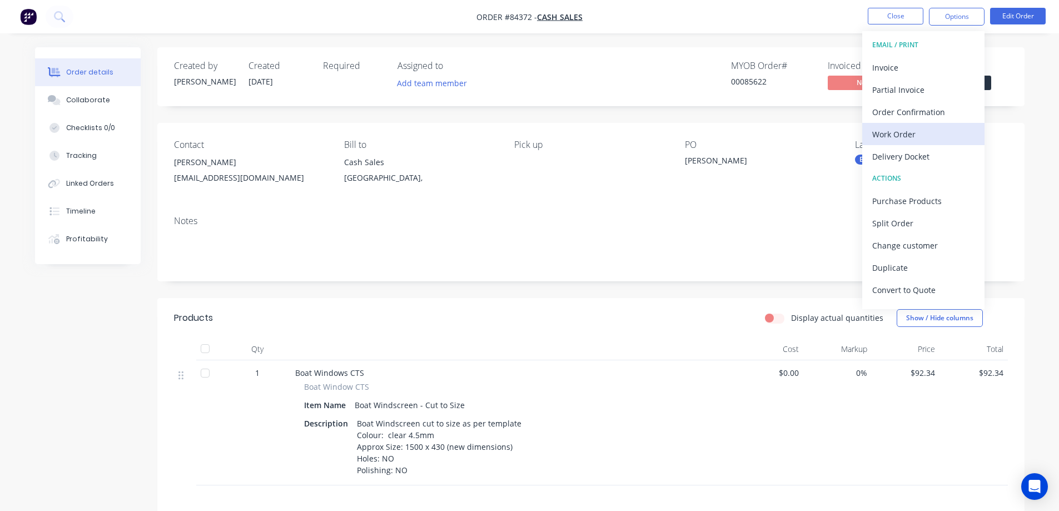
click at [927, 127] on div "Work Order" at bounding box center [923, 134] width 102 height 16
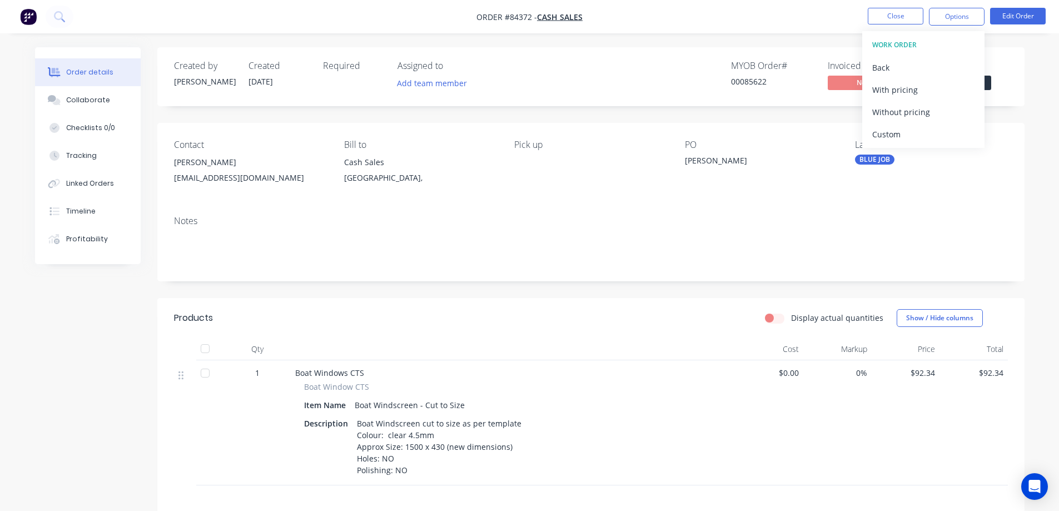
click at [931, 110] on div "Without pricing" at bounding box center [923, 112] width 102 height 16
